Goal: Task Accomplishment & Management: Manage account settings

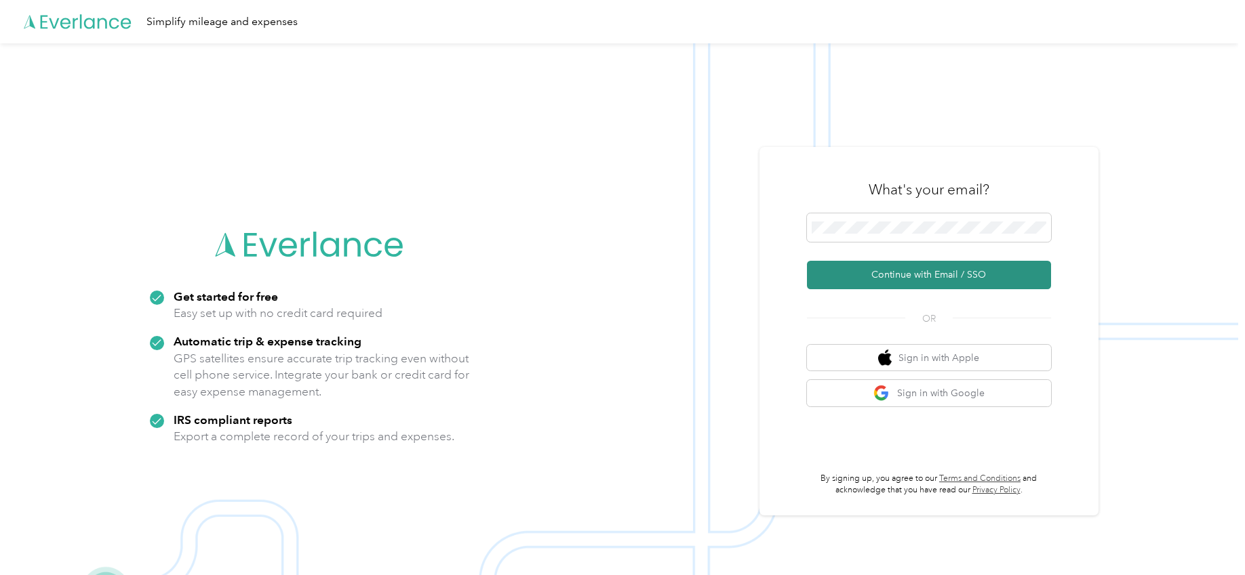
click at [939, 272] on button "Continue with Email / SSO" at bounding box center [929, 275] width 244 height 28
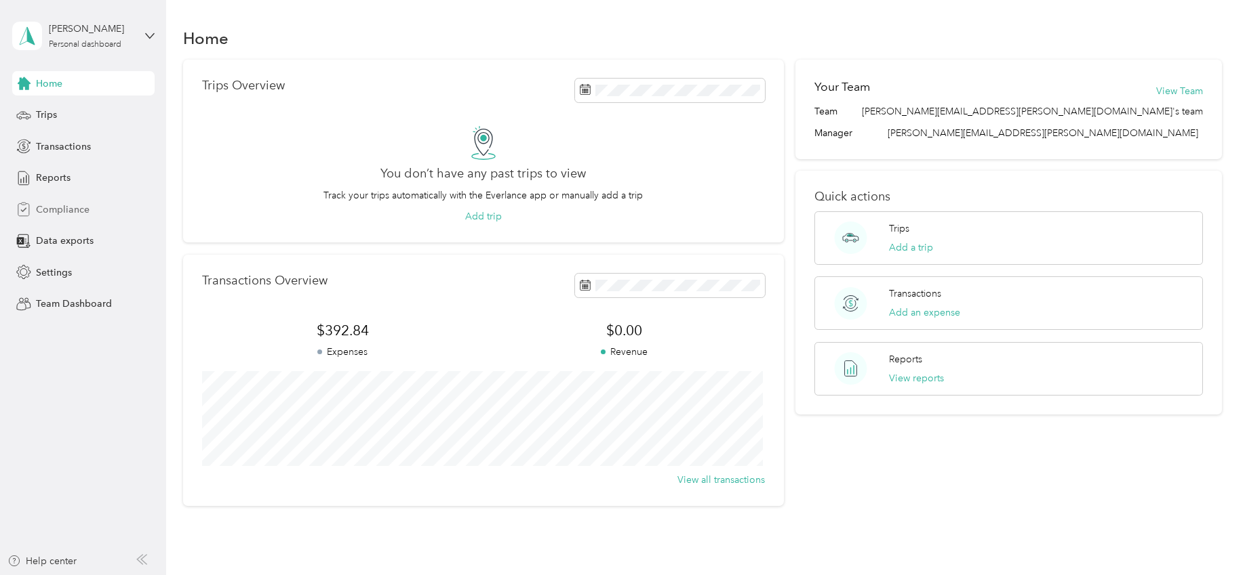
click at [58, 205] on span "Compliance" at bounding box center [63, 210] width 54 height 14
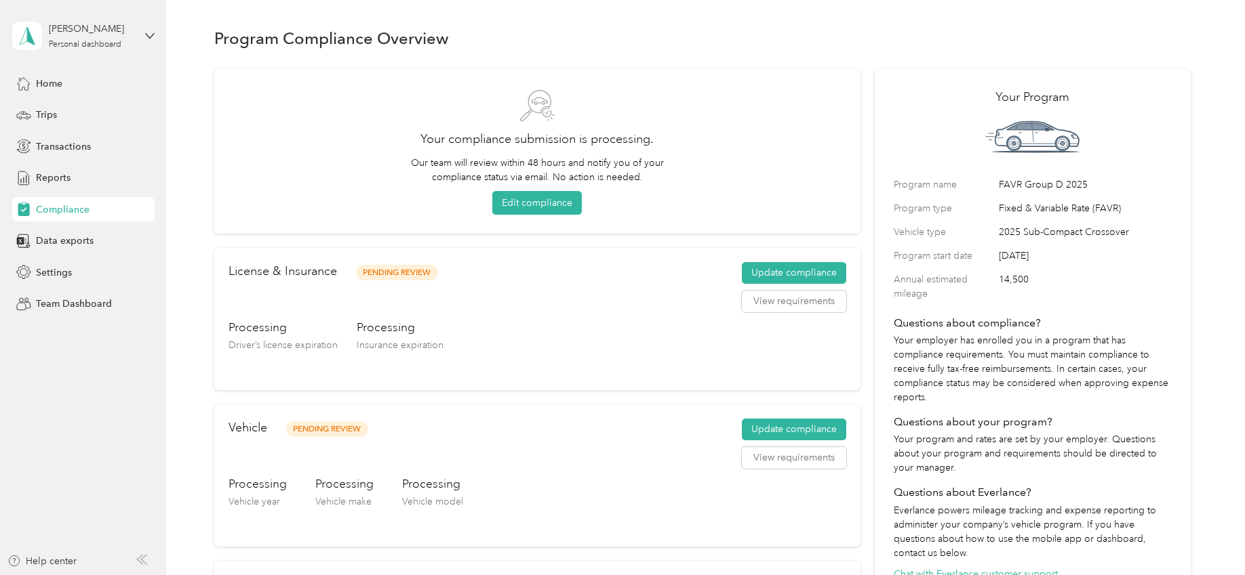
click at [148, 41] on div "[PERSON_NAME] Personal dashboard" at bounding box center [83, 35] width 142 height 47
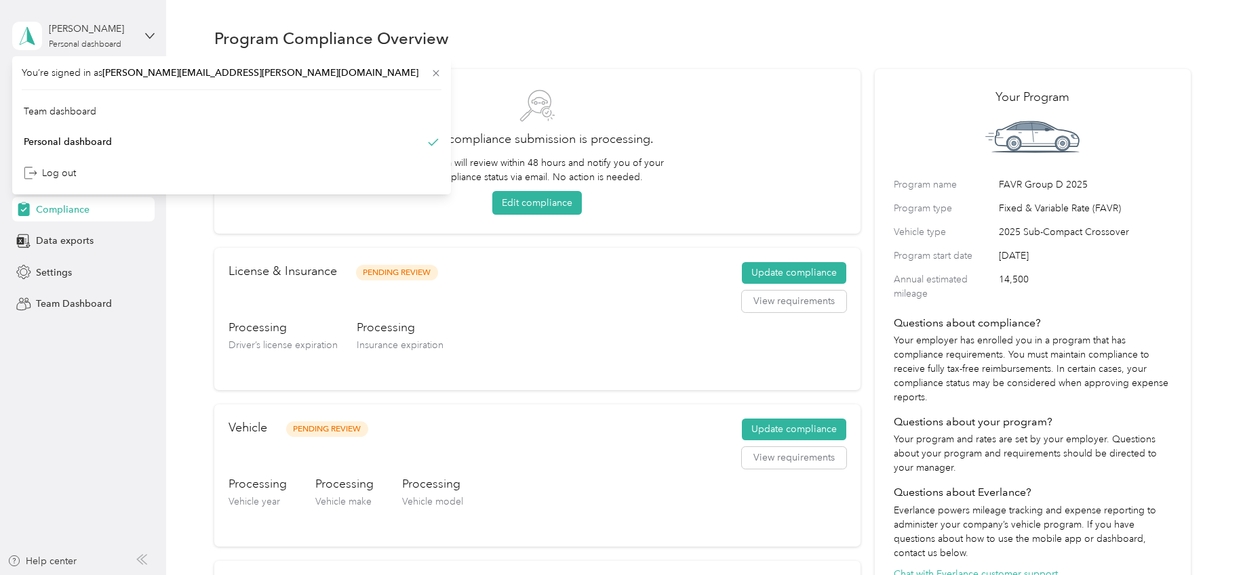
click at [148, 41] on div "[PERSON_NAME] Personal dashboard" at bounding box center [83, 35] width 142 height 47
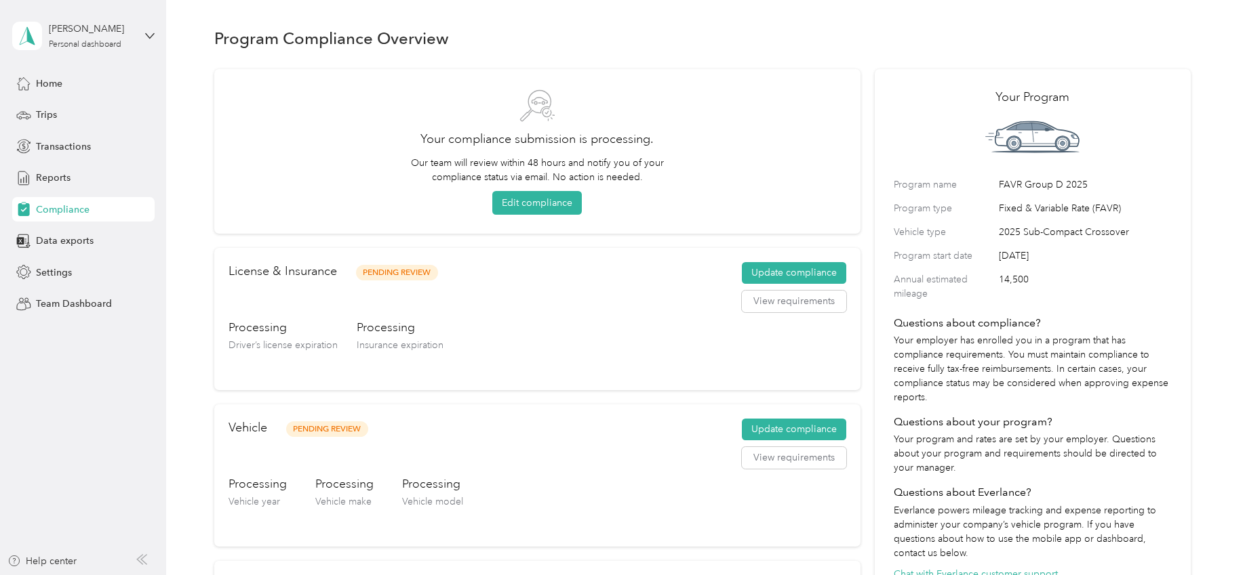
click at [148, 41] on div "[PERSON_NAME] Personal dashboard" at bounding box center [83, 35] width 142 height 47
click at [79, 171] on div "Log out" at bounding box center [232, 169] width 420 height 24
